Goal: Find specific page/section: Find specific page/section

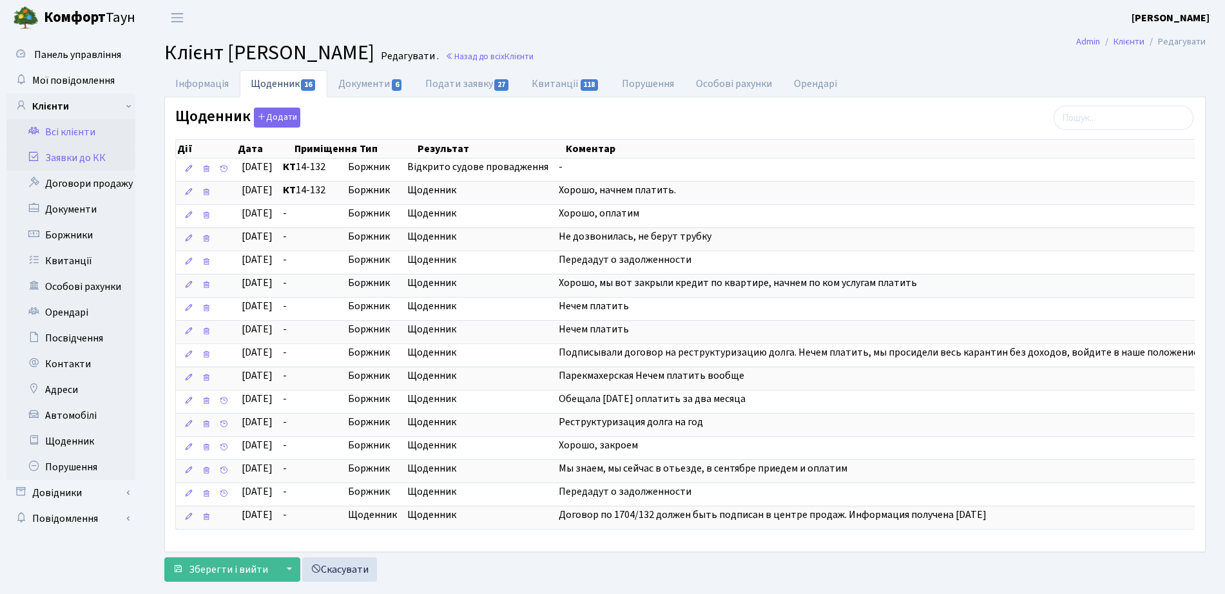
click at [76, 158] on link "Заявки до КК" at bounding box center [70, 158] width 129 height 26
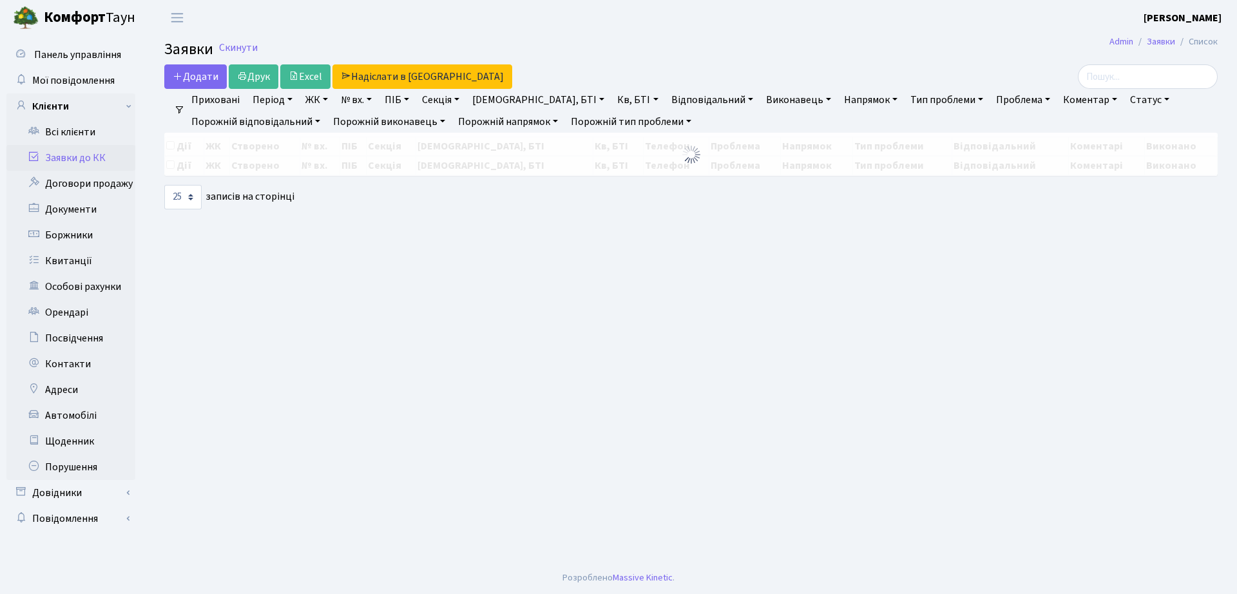
select select "25"
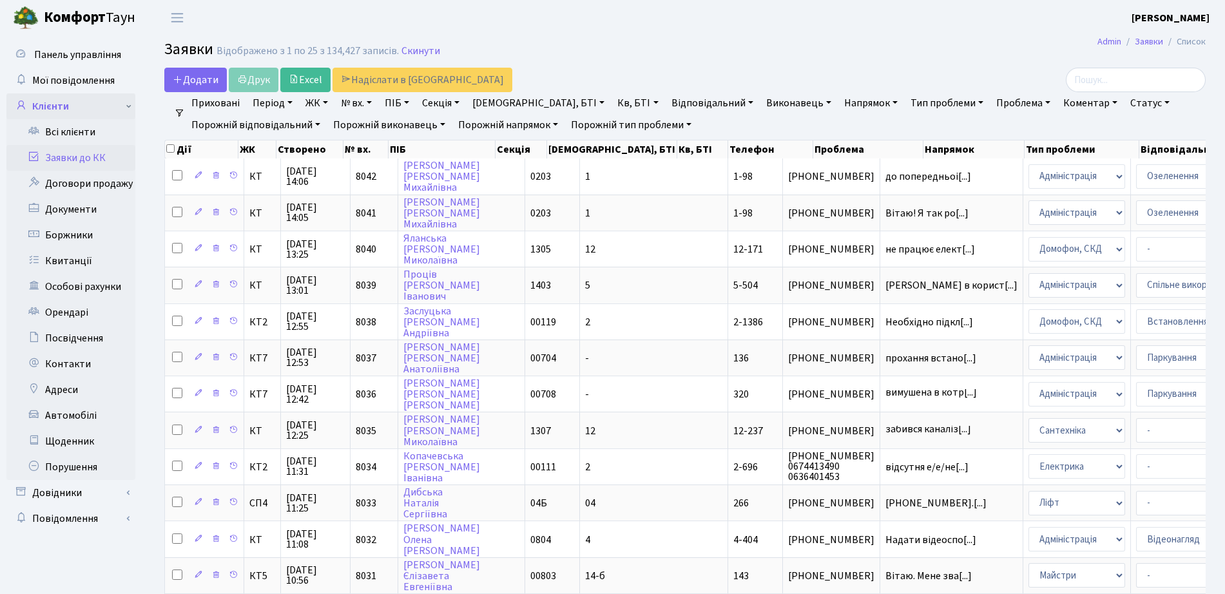
click at [76, 108] on link "Клієнти" at bounding box center [70, 106] width 129 height 26
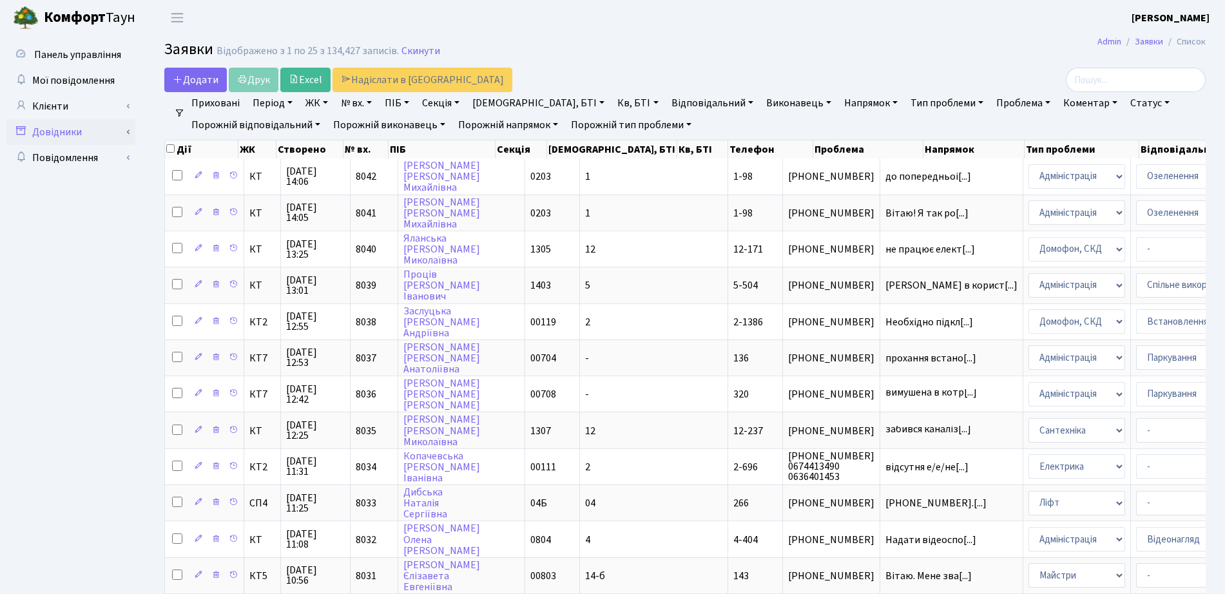
click at [75, 137] on link "Довідники" at bounding box center [70, 132] width 129 height 26
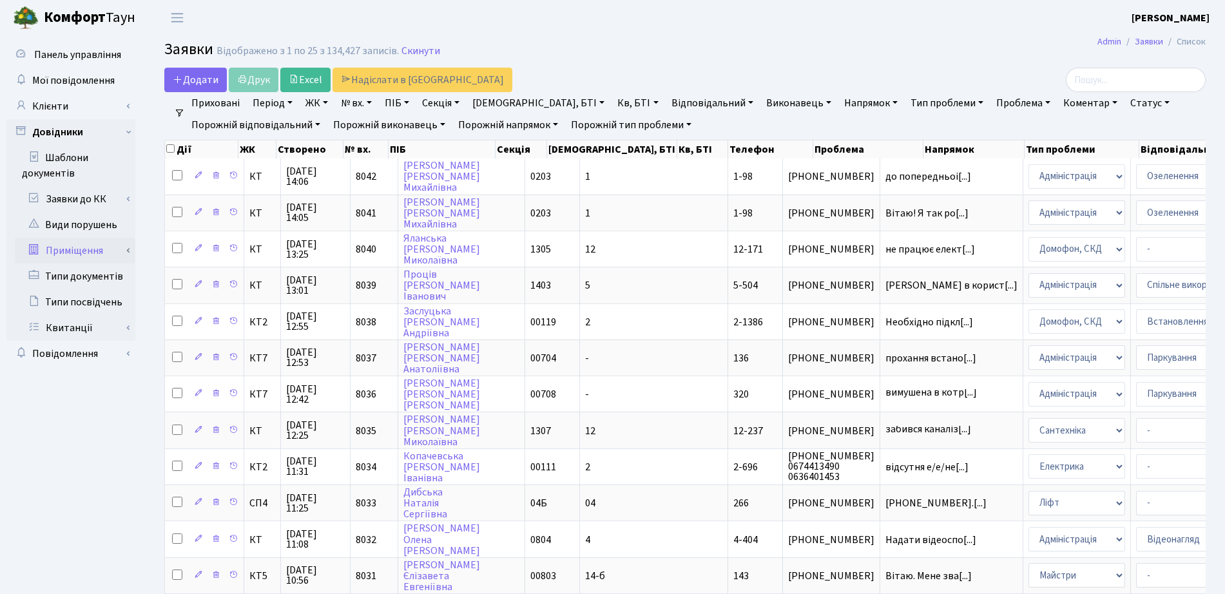
click at [72, 256] on link "Приміщення" at bounding box center [75, 251] width 120 height 26
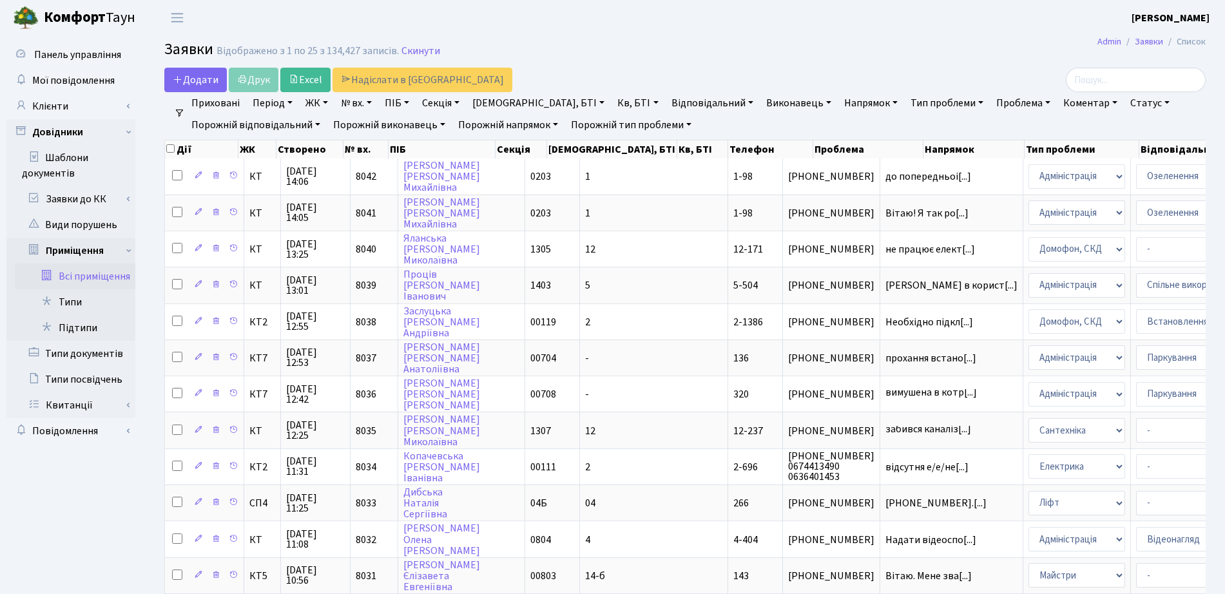
click at [95, 283] on link "Всі приміщення" at bounding box center [75, 276] width 120 height 26
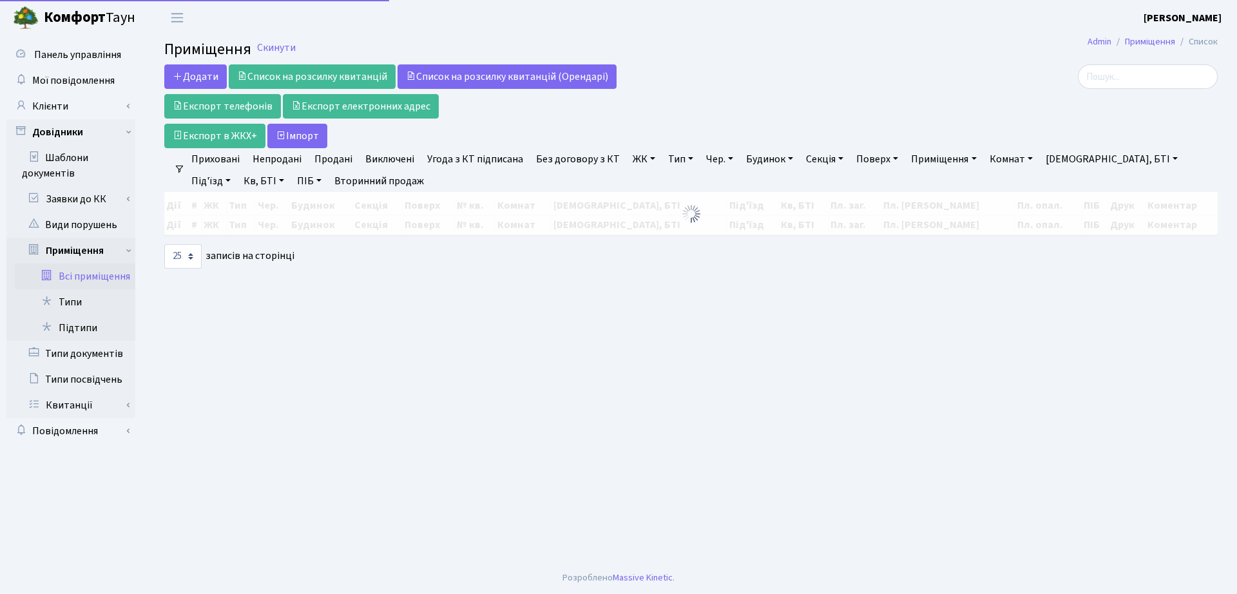
select select "25"
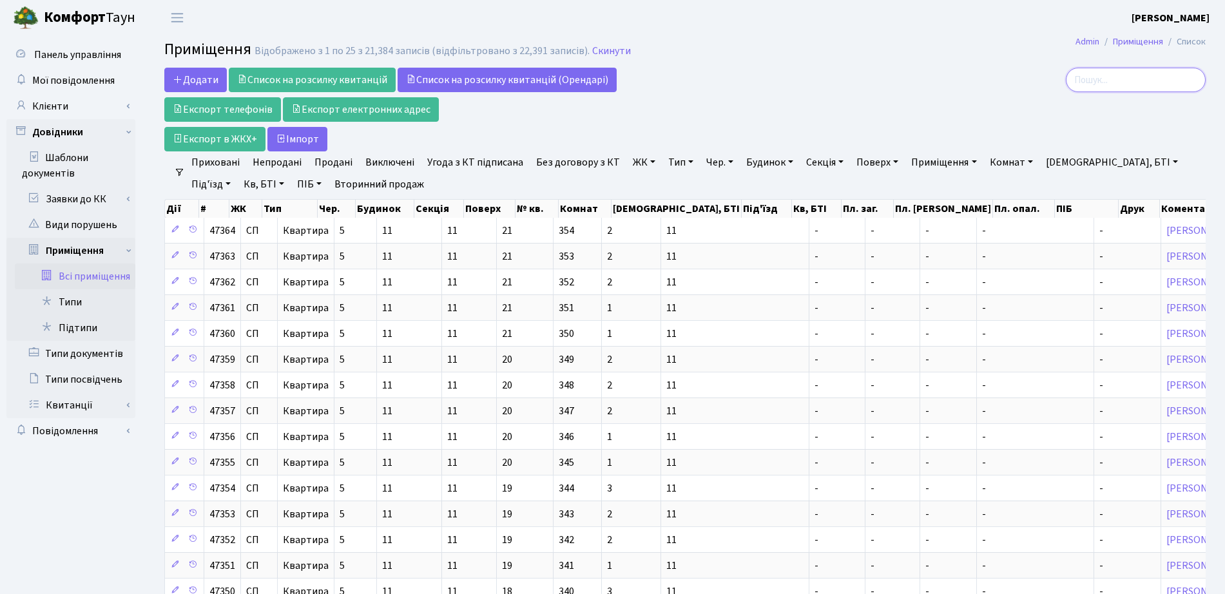
click at [1160, 79] on input "search" at bounding box center [1135, 80] width 140 height 24
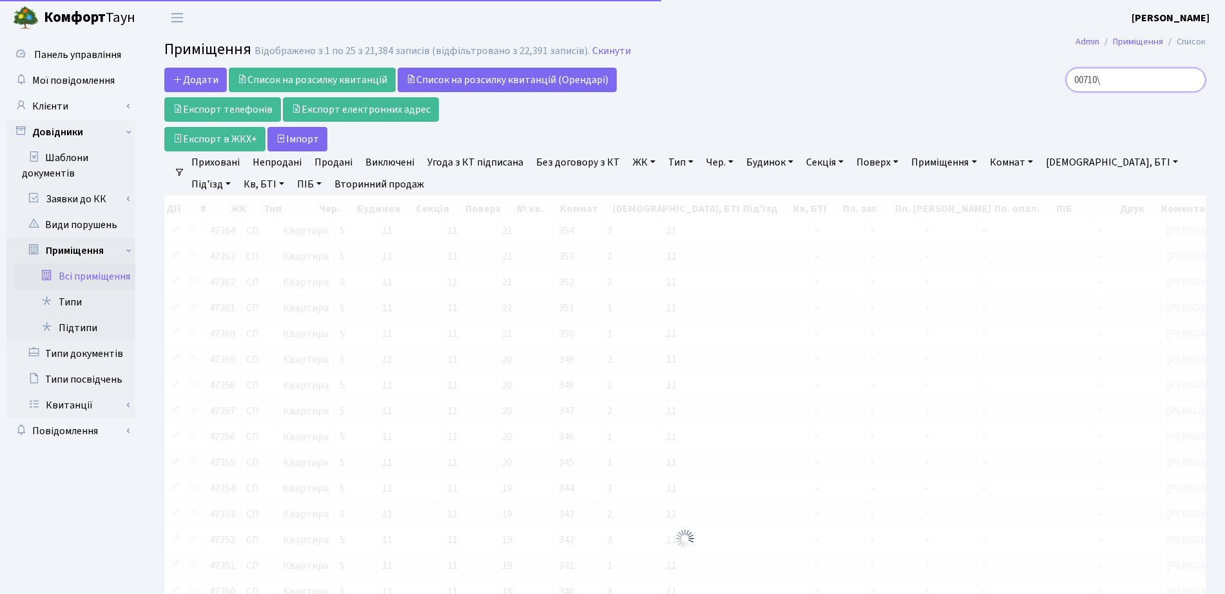
type input "00710"
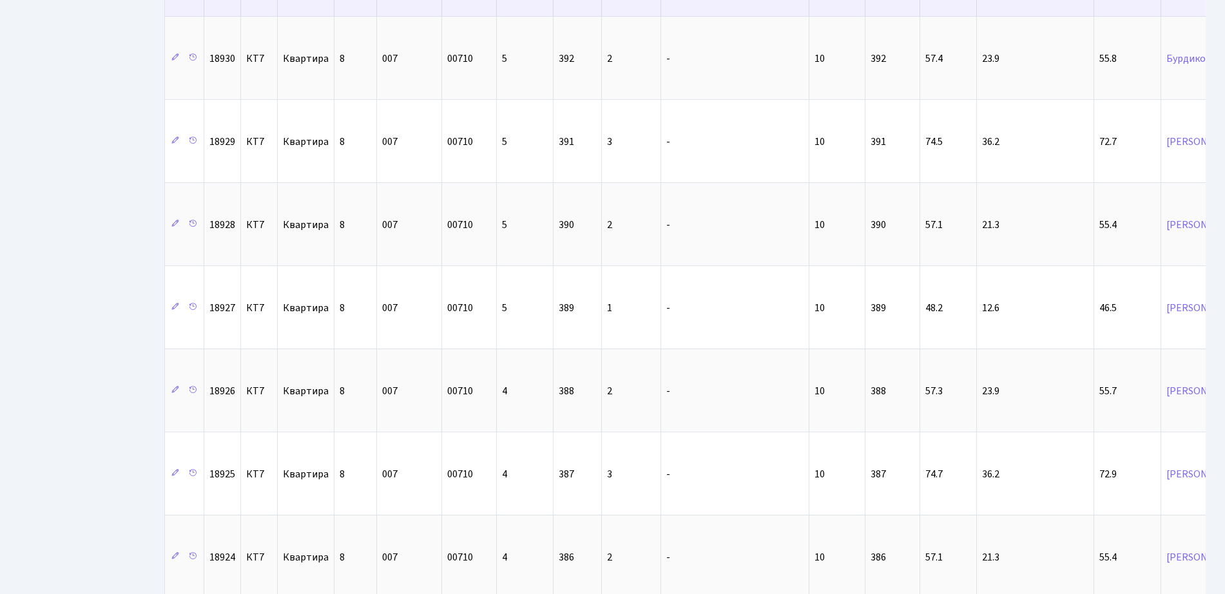
scroll to position [1127, 0]
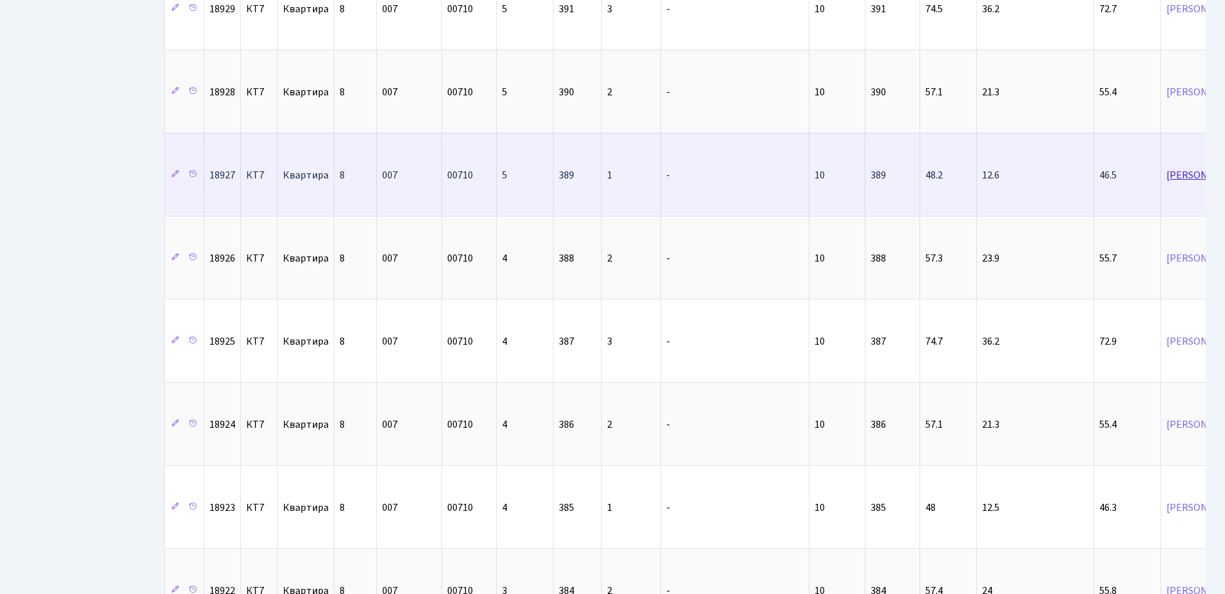
click at [1166, 180] on link "Оганесян Арсен Артакович" at bounding box center [1204, 175] width 77 height 14
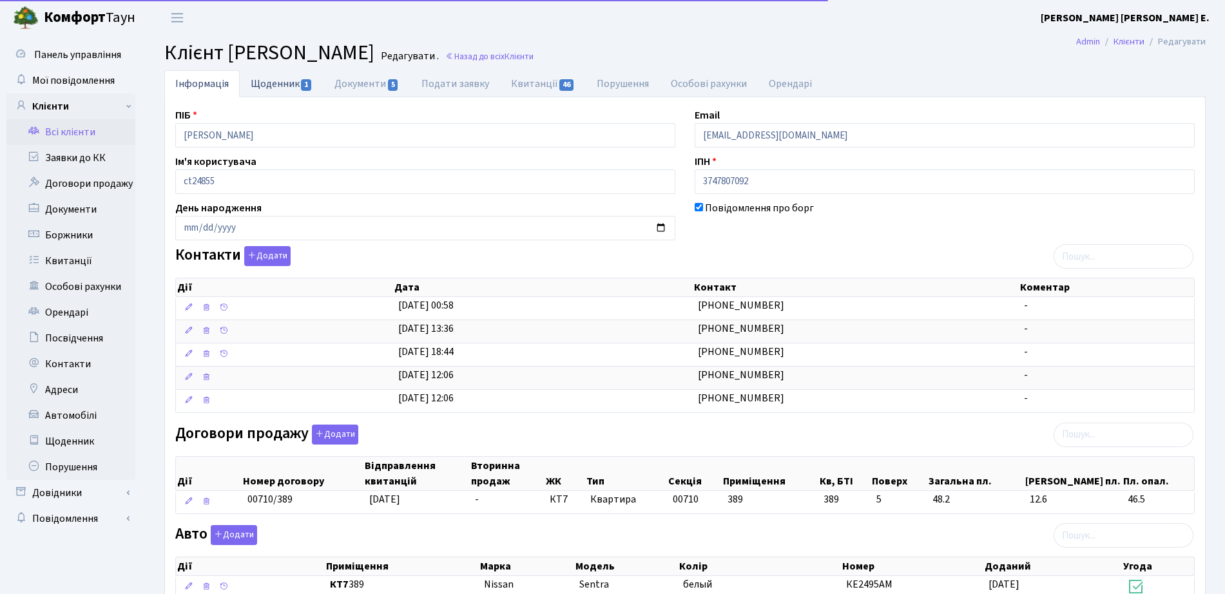
click at [281, 80] on link "Щоденник 1" at bounding box center [282, 83] width 84 height 26
select select "25"
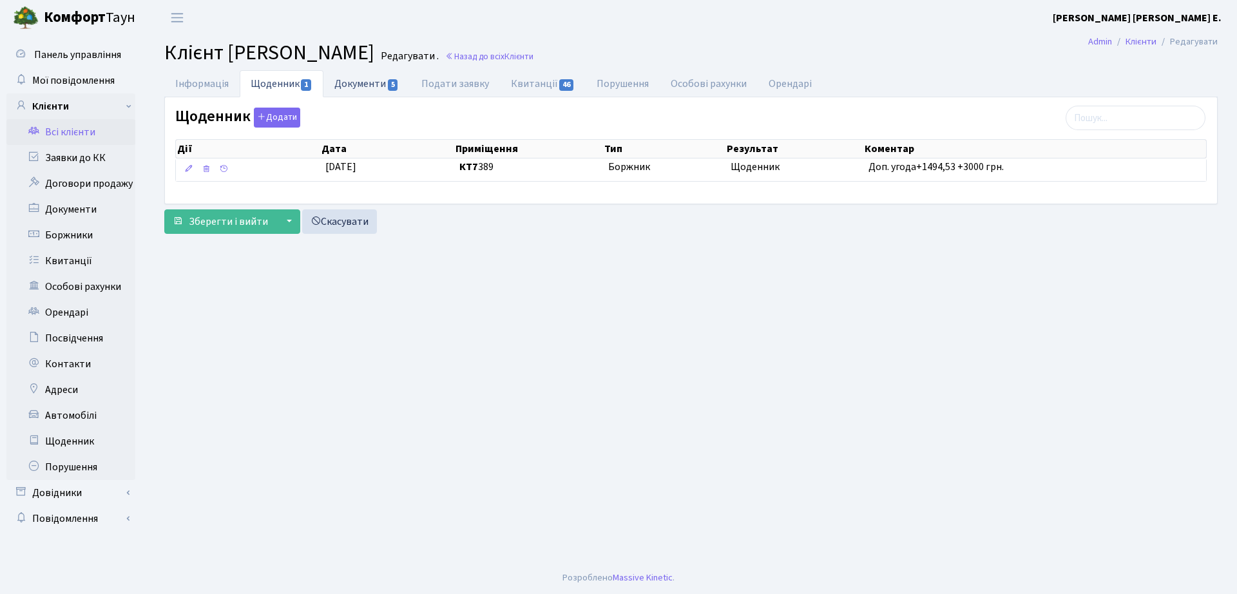
click at [376, 84] on link "Документи 5" at bounding box center [366, 83] width 86 height 26
select select "25"
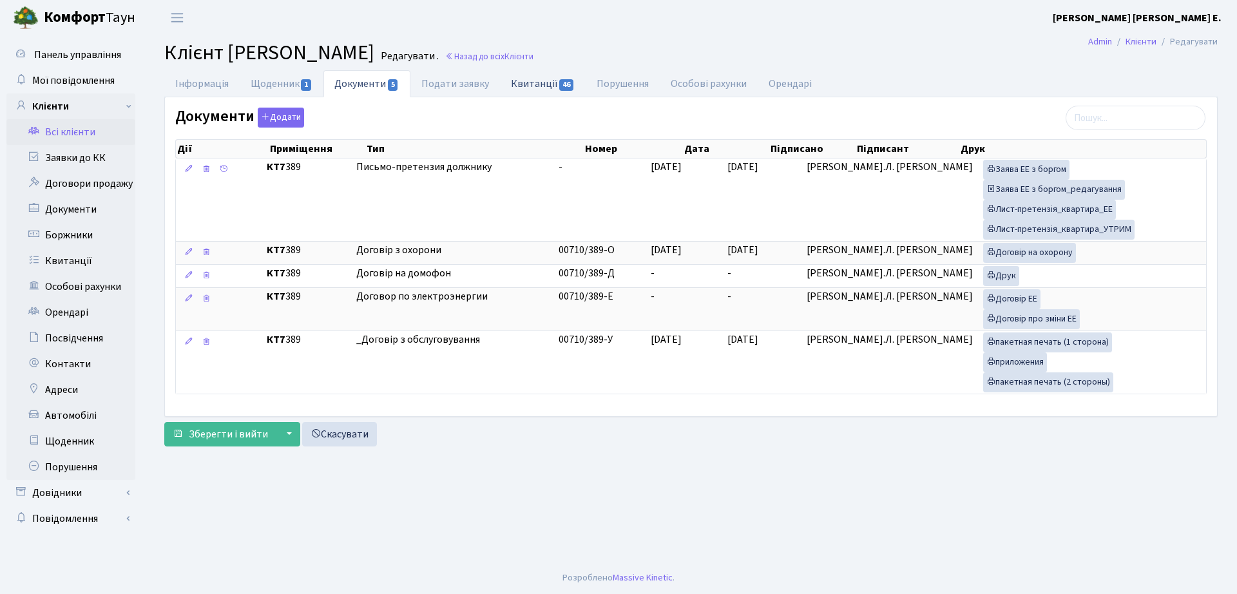
click at [564, 90] on span "46" at bounding box center [566, 85] width 14 height 12
select select "25"
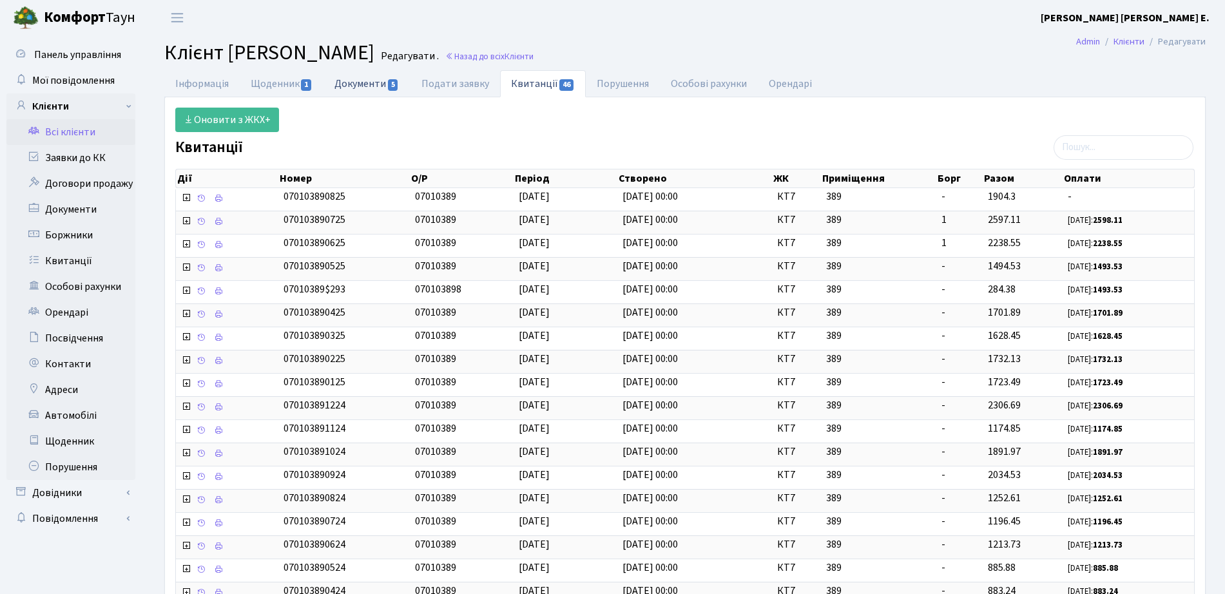
click at [381, 80] on link "Документи 5" at bounding box center [366, 83] width 86 height 26
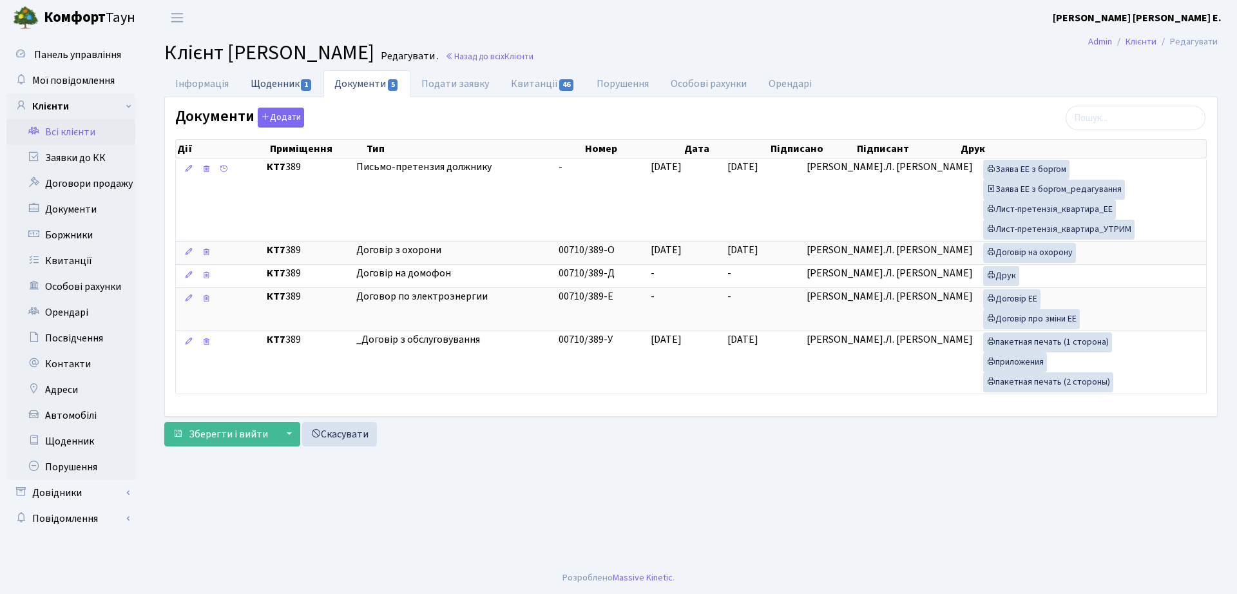
click at [311, 82] on span "1" at bounding box center [306, 85] width 10 height 12
